Goal: Check status

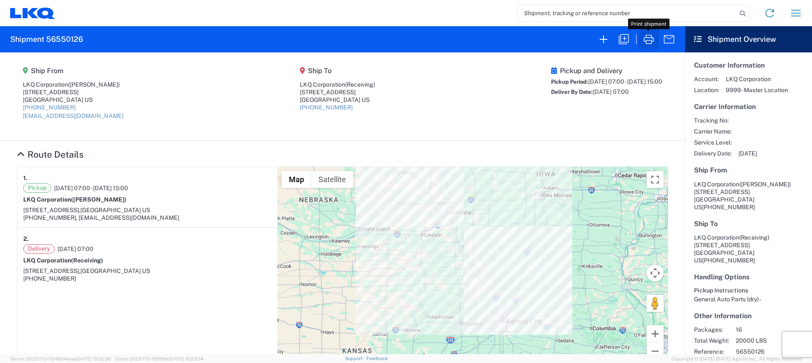
click at [642, 38] on icon "button" at bounding box center [649, 40] width 14 height 14
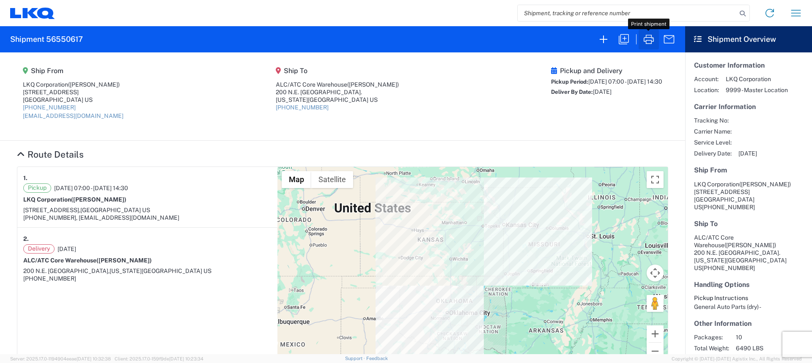
click at [648, 38] on icon "button" at bounding box center [649, 40] width 14 height 14
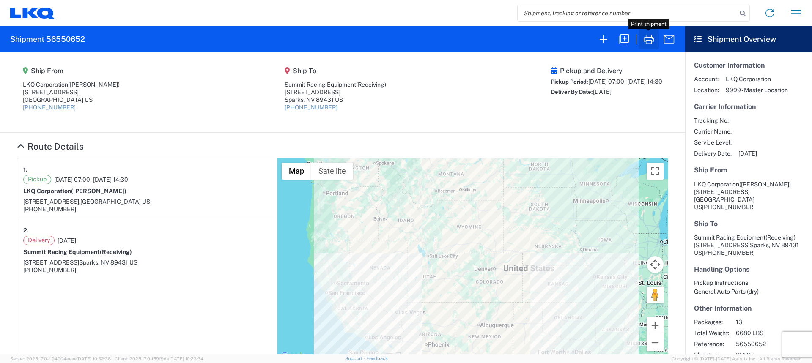
click at [648, 39] on icon "button" at bounding box center [649, 40] width 14 height 14
